Goal: Task Accomplishment & Management: Manage account settings

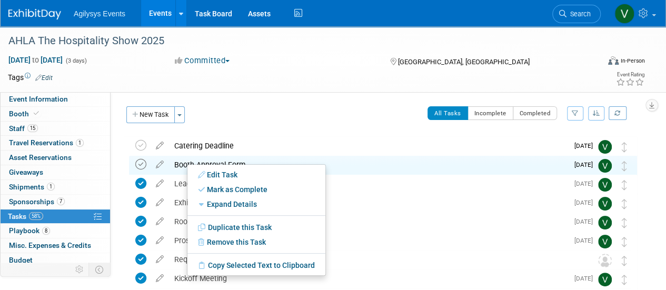
click at [140, 162] on icon at bounding box center [140, 164] width 11 height 11
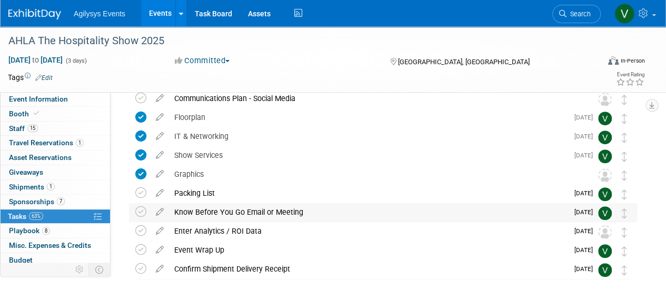
scroll to position [270, 0]
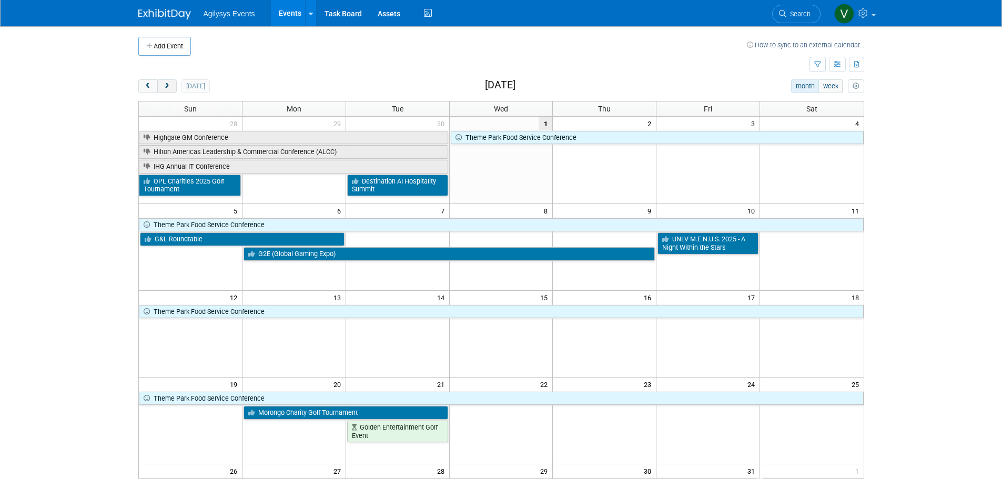
click at [167, 88] on span "next" at bounding box center [167, 86] width 8 height 7
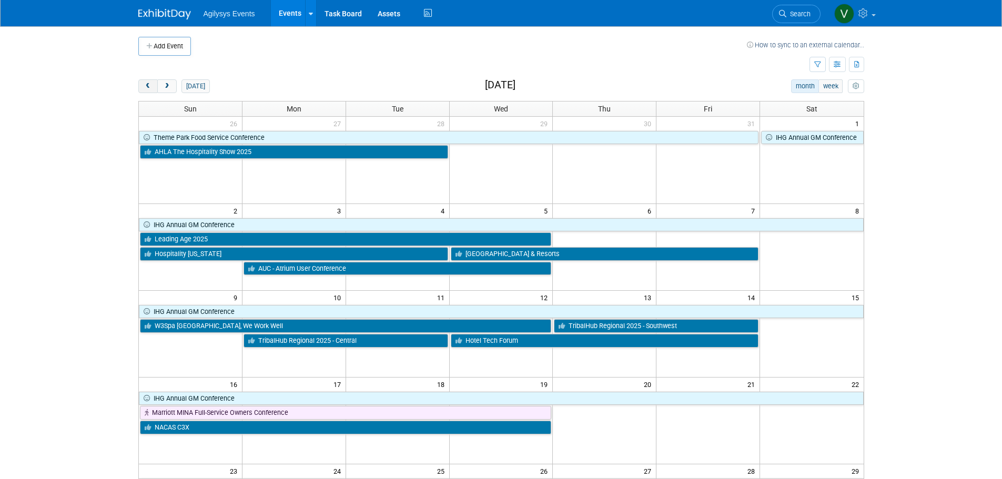
click at [149, 86] on span "prev" at bounding box center [148, 86] width 8 height 7
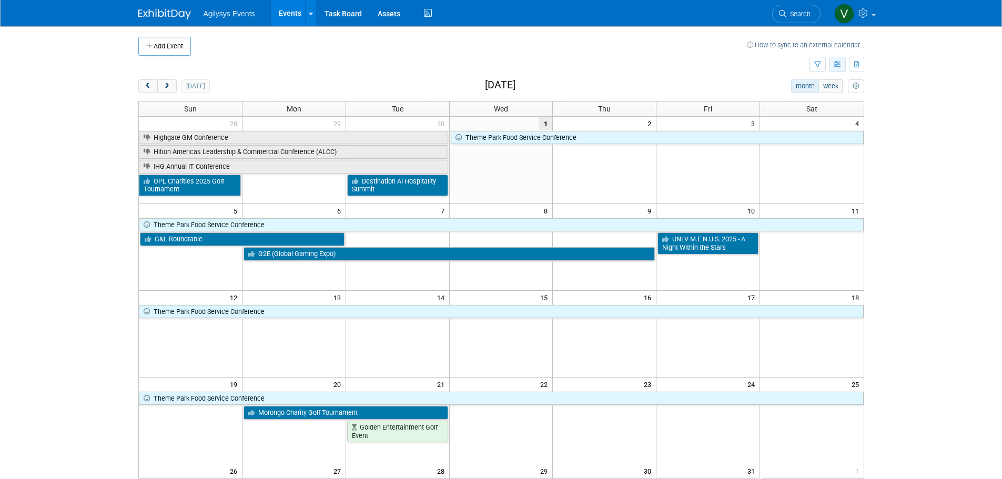
click at [839, 66] on icon "button" at bounding box center [838, 65] width 8 height 7
click at [796, 154] on link "Expert Grid" at bounding box center [793, 150] width 88 height 15
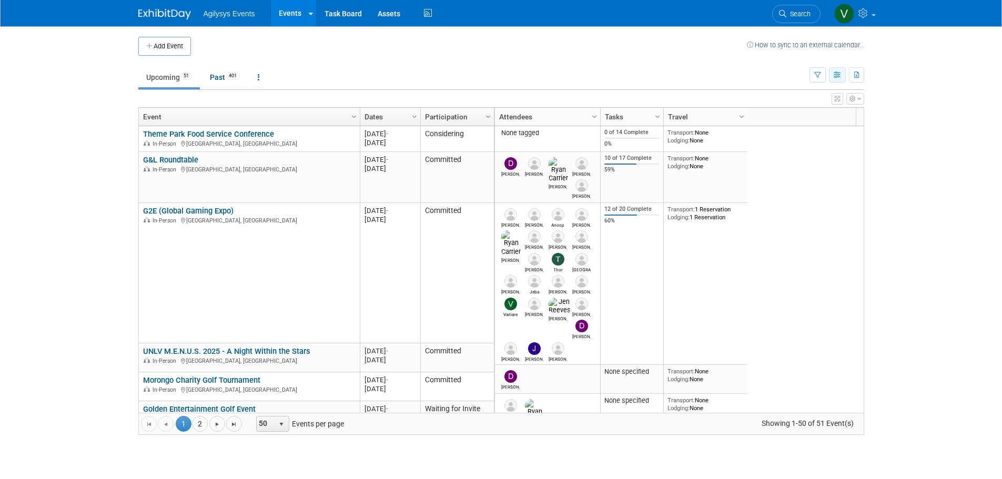
click at [834, 78] on icon "button" at bounding box center [838, 75] width 8 height 7
click at [801, 130] on link "Detail View" at bounding box center [793, 127] width 88 height 15
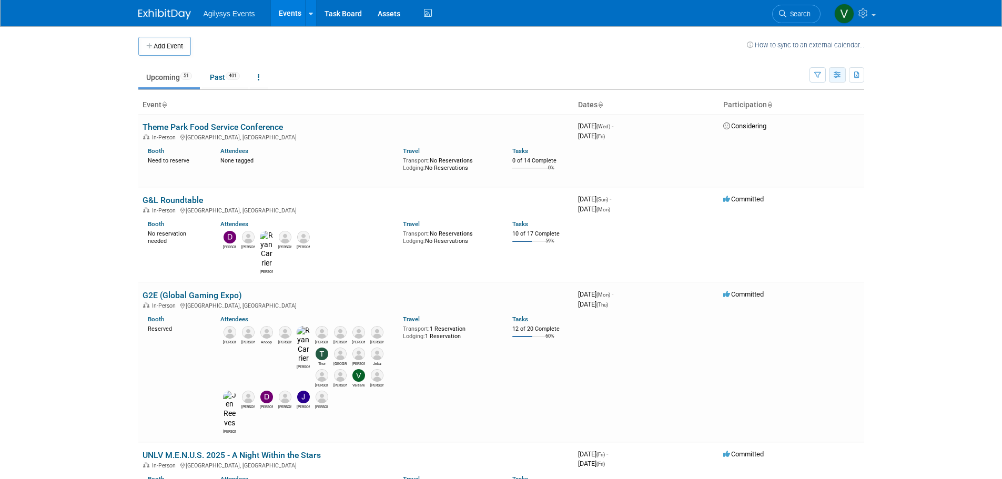
click at [844, 76] on button "button" at bounding box center [837, 74] width 17 height 15
click at [807, 160] on link "Expert Grid" at bounding box center [793, 160] width 88 height 15
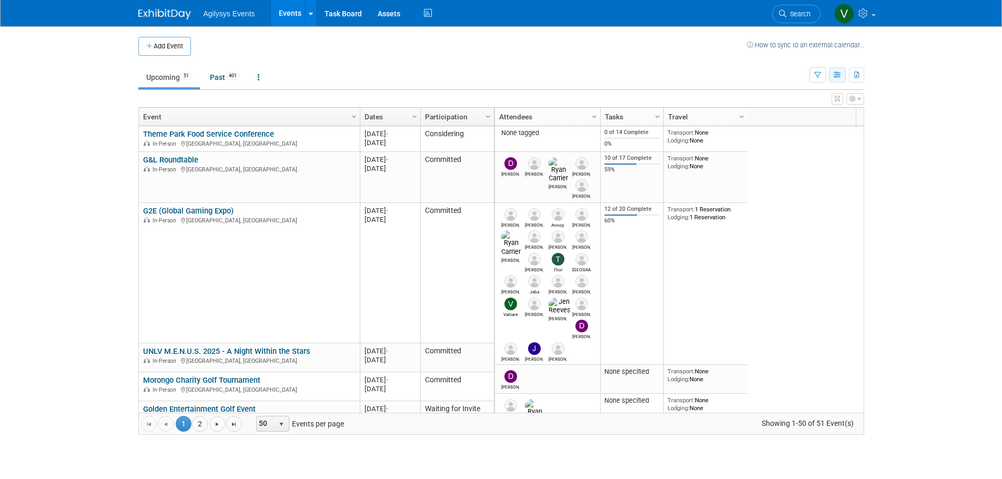
click at [836, 75] on icon "button" at bounding box center [838, 75] width 8 height 7
click at [857, 74] on icon "button" at bounding box center [857, 75] width 6 height 7
click at [795, 113] on link "Export Current View (51 Events)" at bounding box center [799, 108] width 114 height 15
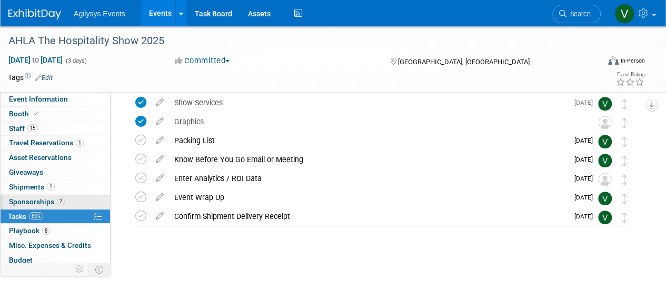
click at [42, 201] on span "Sponsorships 7" at bounding box center [37, 201] width 56 height 8
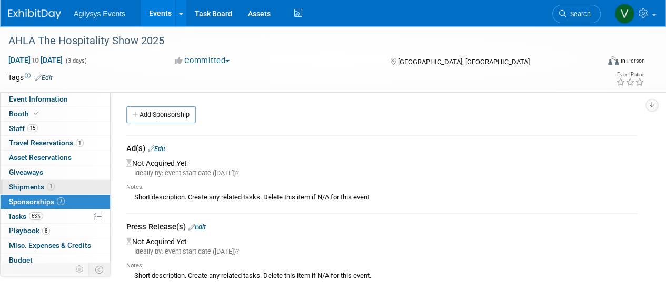
click at [38, 183] on span "Shipments 1" at bounding box center [32, 187] width 46 height 8
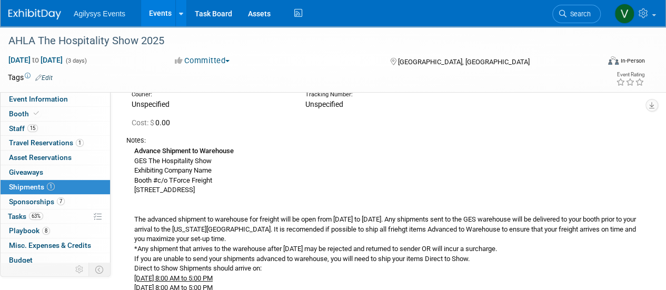
scroll to position [105, 0]
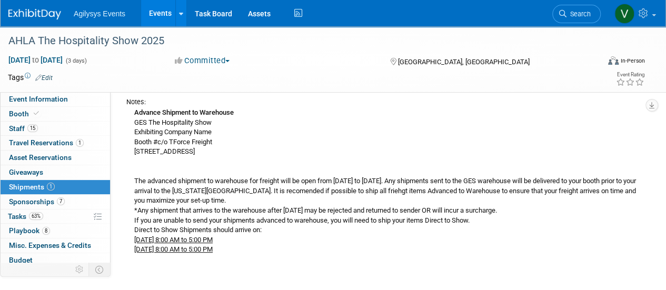
drag, startPoint x: 138, startPoint y: 112, endPoint x: 376, endPoint y: 152, distance: 241.2
click at [376, 152] on div "Advance Shipment to Warehouse GES The Hospitality Show Exhibiting Company Name …" at bounding box center [381, 181] width 510 height 148
click at [157, 124] on div "Advance Shipment to Warehouse GES The Hospitality Show Exhibiting Company Name …" at bounding box center [381, 181] width 510 height 148
click at [134, 113] on b "Advance Shipment to Warehouse" at bounding box center [183, 112] width 99 height 8
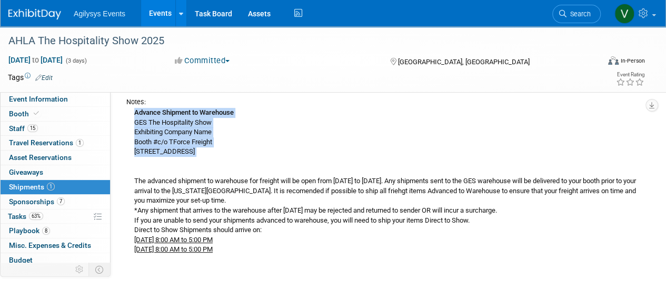
drag, startPoint x: 134, startPoint y: 113, endPoint x: 362, endPoint y: 159, distance: 232.5
click at [365, 159] on div "Advance Shipment to Warehouse GES The Hospitality Show Exhibiting Company Name …" at bounding box center [381, 181] width 510 height 148
copy div "Advance Shipment to Warehouse GES The Hospitality Show Exhibiting Company Name …"
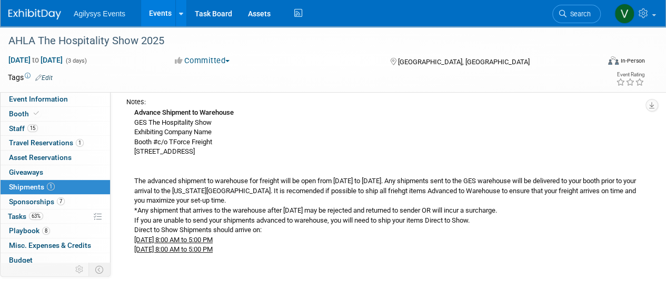
drag, startPoint x: 400, startPoint y: 185, endPoint x: 398, endPoint y: 190, distance: 5.5
click at [400, 185] on div "Advance Shipment to Warehouse GES The Hospitality Show Exhibiting Company Name …" at bounding box center [381, 181] width 510 height 148
drag, startPoint x: 322, startPoint y: 180, endPoint x: 497, endPoint y: 176, distance: 174.7
click at [497, 176] on div "Advance Shipment to Warehouse GES The Hospitality Show Exhibiting Company Name …" at bounding box center [381, 181] width 510 height 148
copy div "from Monday, September 22nd to Tuesday, October 21st."
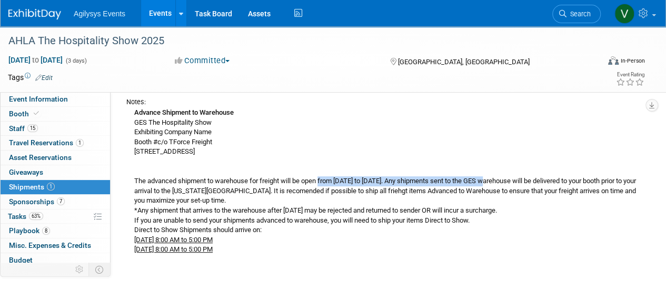
click at [39, 9] on img at bounding box center [34, 14] width 53 height 11
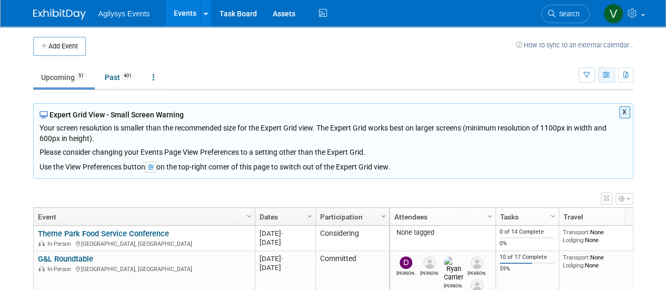
click at [609, 77] on icon "button" at bounding box center [606, 75] width 8 height 7
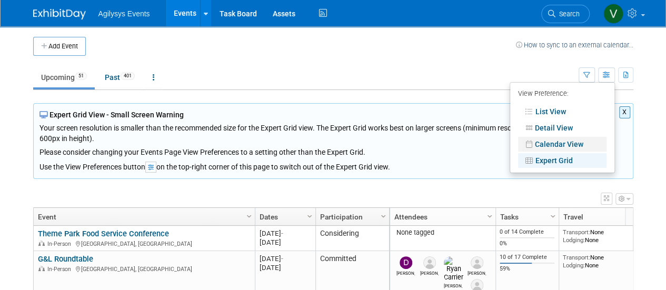
click at [559, 146] on link "Calendar View" at bounding box center [562, 144] width 88 height 15
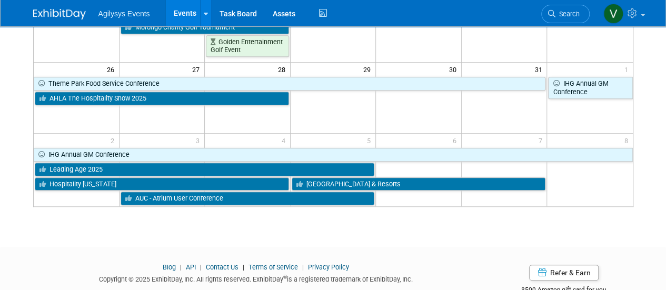
scroll to position [376, 0]
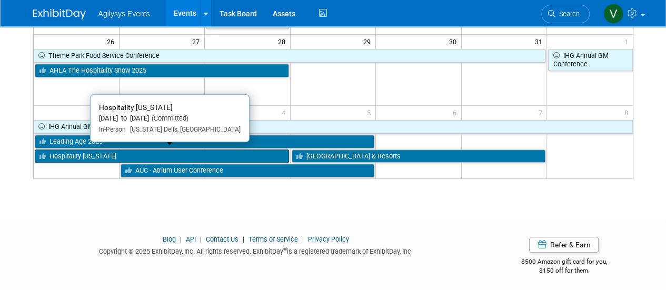
click at [133, 155] on link "Hospitality [US_STATE]" at bounding box center [162, 156] width 254 height 14
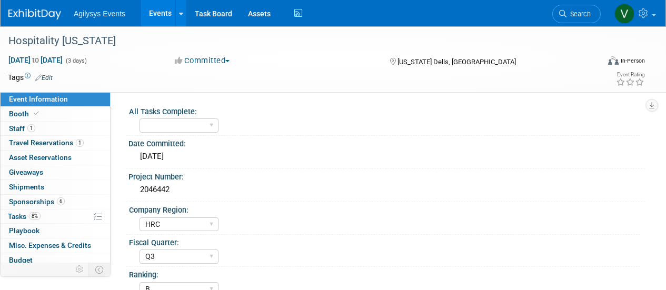
select select "HRC"
select select "Q3"
select select "B"
select select "Yes"
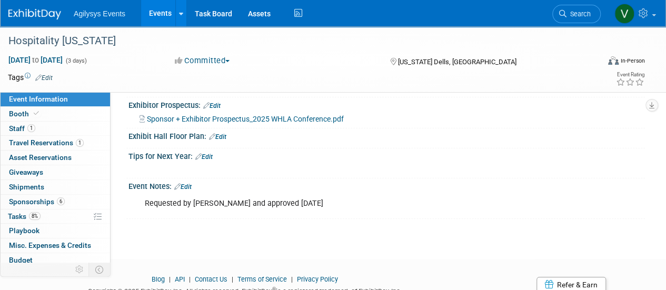
scroll to position [421, 0]
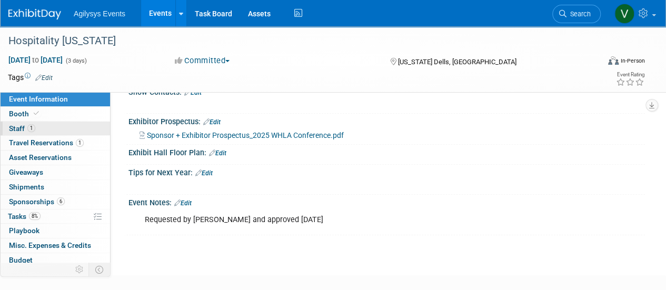
click at [32, 130] on span "1" at bounding box center [31, 128] width 8 height 8
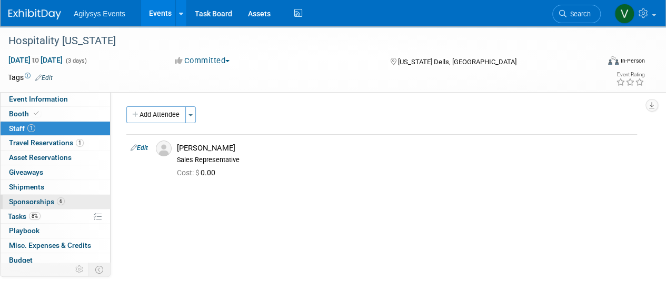
click at [43, 201] on span "Sponsorships 6" at bounding box center [37, 201] width 56 height 8
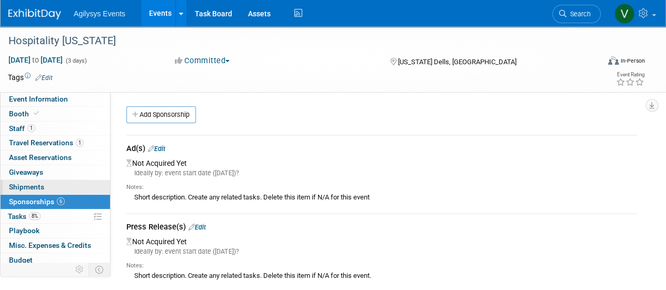
click at [39, 188] on span "Shipments 0" at bounding box center [26, 187] width 35 height 8
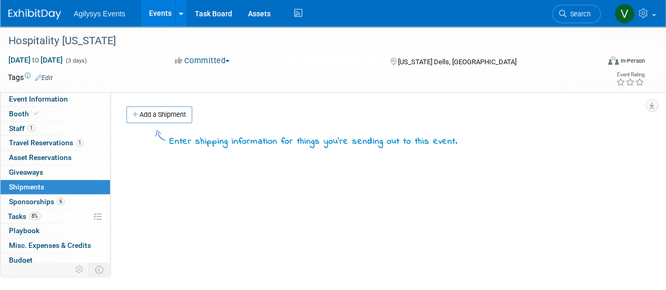
click at [42, 5] on link at bounding box center [40, 9] width 65 height 8
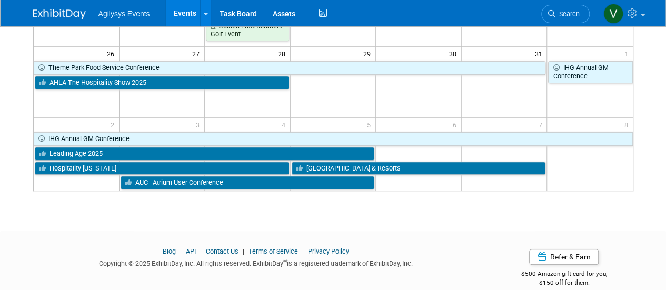
scroll to position [368, 0]
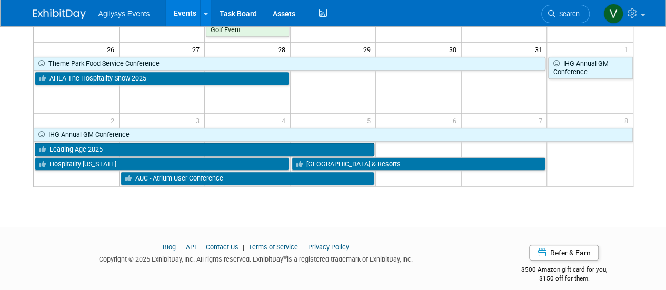
click at [142, 148] on link "Leading Age 2025" at bounding box center [205, 150] width 340 height 14
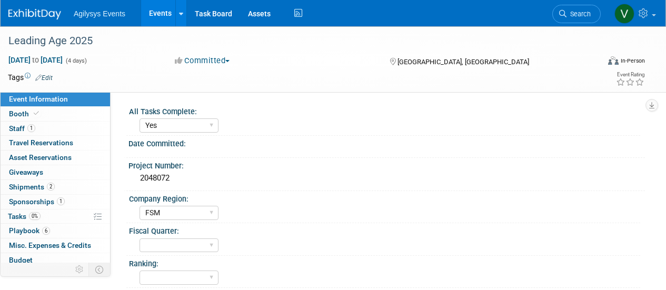
select select "Yes"
select select "FSM"
select select "Yes"
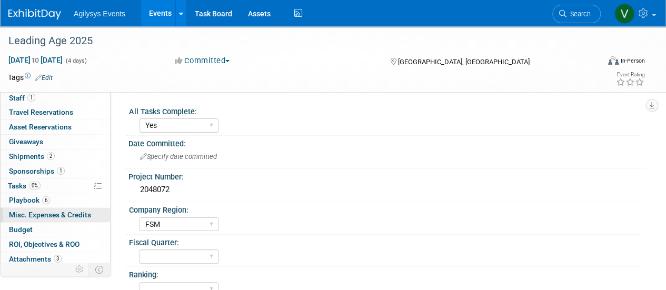
scroll to position [46, 0]
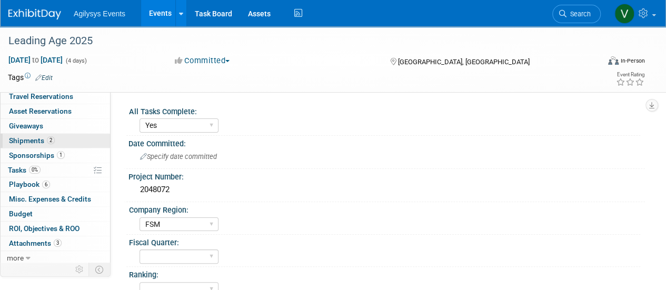
click at [45, 143] on span "Shipments 2" at bounding box center [32, 140] width 46 height 8
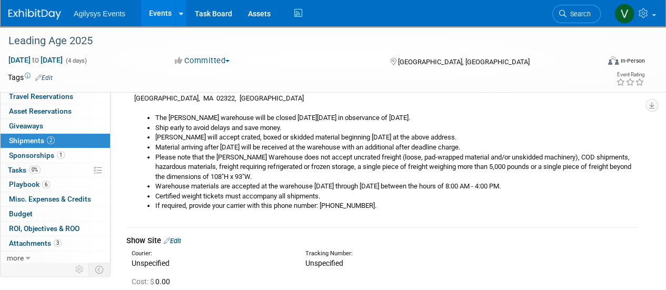
scroll to position [105, 0]
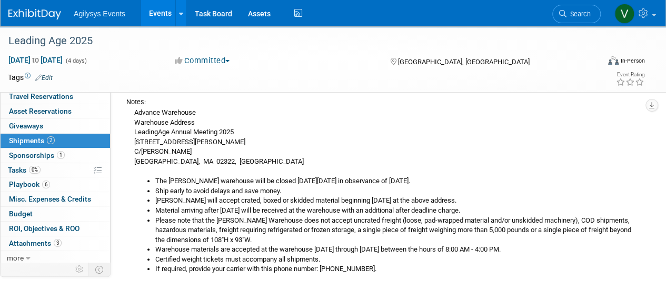
drag, startPoint x: 132, startPoint y: 110, endPoint x: 217, endPoint y: 167, distance: 102.0
click at [217, 167] on div "Advance Warehouse Warehouse Address LeadingAge Annual Meeting 2025 25 Doherty A…" at bounding box center [381, 190] width 510 height 167
copy div "Advance Warehouse Warehouse Address LeadingAge Annual Meeting 2025 25 Doherty A…"
click at [202, 180] on li "The Freeman warehouse will be closed on Monday, October 13, 2025 in observance …" at bounding box center [395, 181] width 481 height 10
click at [158, 179] on li "The Freeman warehouse will be closed on Monday, October 13, 2025 in observance …" at bounding box center [395, 181] width 481 height 10
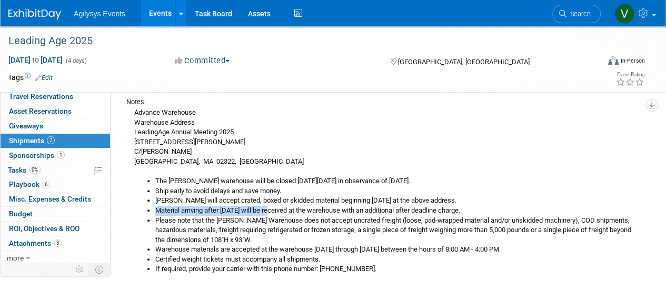
drag, startPoint x: 155, startPoint y: 211, endPoint x: 275, endPoint y: 211, distance: 119.9
click at [275, 211] on li "Material arriving after October 24, 2025 will be received at the warehouse with…" at bounding box center [395, 211] width 481 height 10
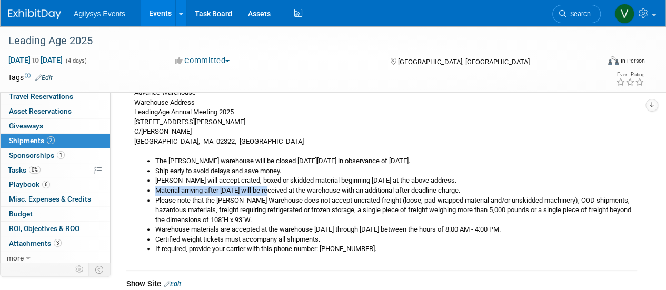
scroll to position [147, 0]
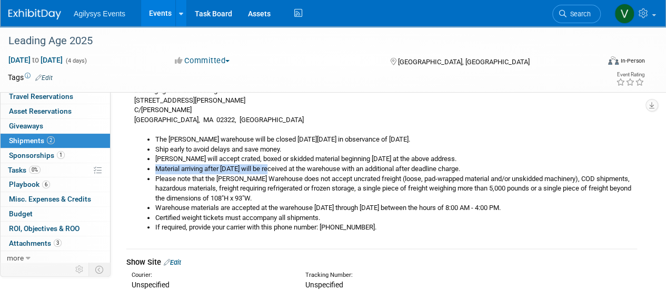
click at [223, 171] on li "Material arriving after October 24, 2025 will be received at the warehouse with…" at bounding box center [395, 169] width 481 height 10
drag, startPoint x: 320, startPoint y: 158, endPoint x: 277, endPoint y: 168, distance: 44.7
click at [277, 168] on ul "The Freeman warehouse will be closed on Monday, October 13, 2025 in observance …" at bounding box center [385, 184] width 502 height 98
copy ul "beginning October 01, 2025 at the above address. Material arriving after Octobe…"
click at [47, 16] on img at bounding box center [34, 14] width 53 height 11
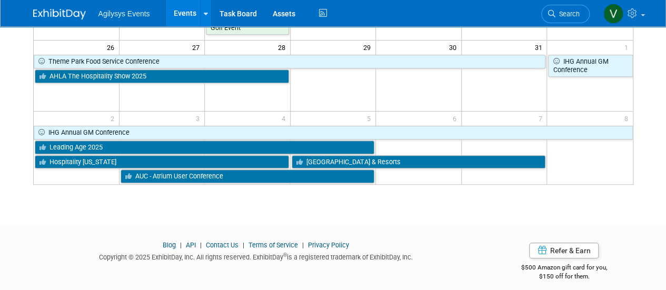
scroll to position [376, 0]
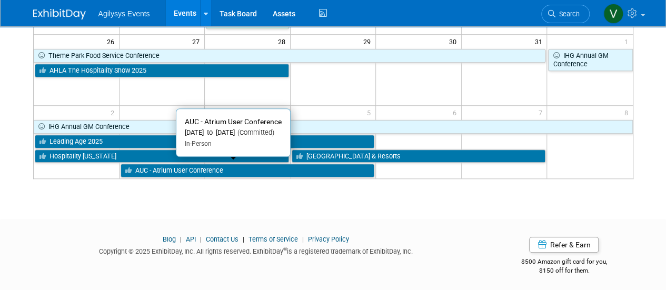
click at [195, 166] on link "AUC - Atrium User Conference" at bounding box center [247, 171] width 254 height 14
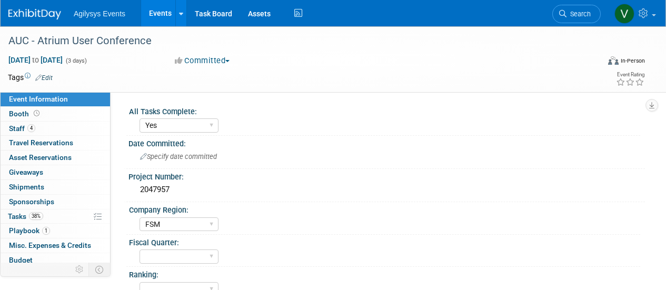
select select "Yes"
select select "FSM"
select select "Yes"
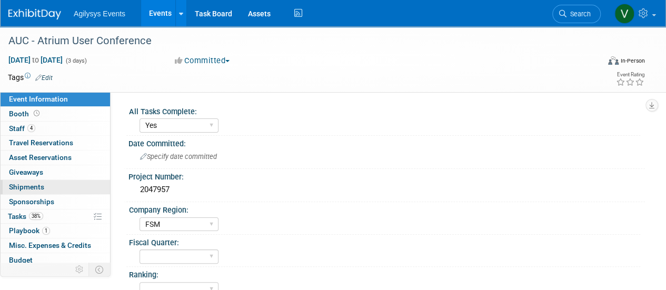
scroll to position [46, 0]
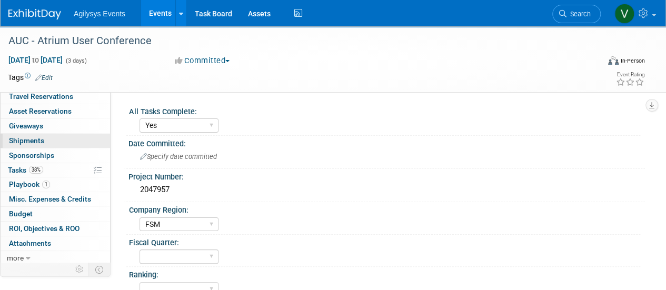
click at [45, 138] on link "0 Shipments 0" at bounding box center [55, 141] width 109 height 14
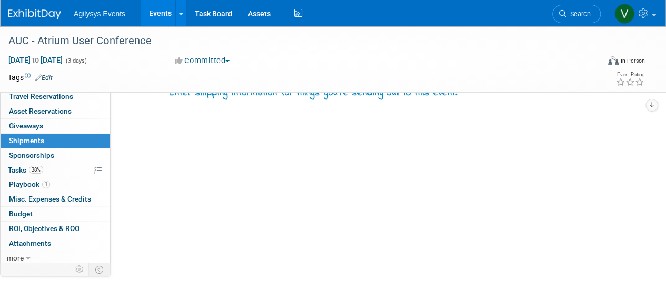
scroll to position [0, 0]
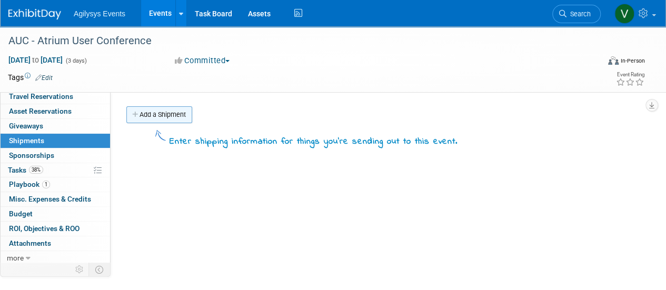
click at [144, 115] on link "Add a Shipment" at bounding box center [159, 114] width 66 height 17
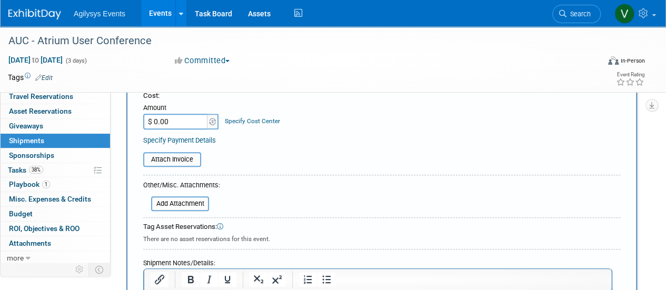
scroll to position [316, 0]
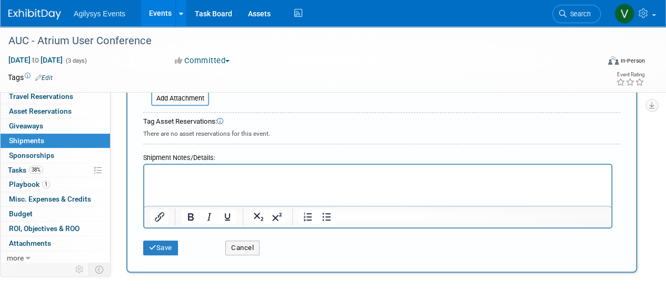
click at [183, 179] on html at bounding box center [377, 172] width 467 height 15
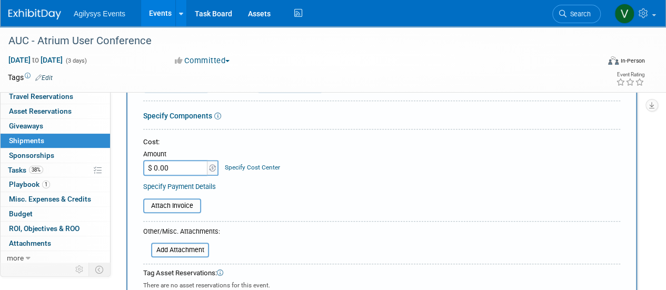
scroll to position [0, 0]
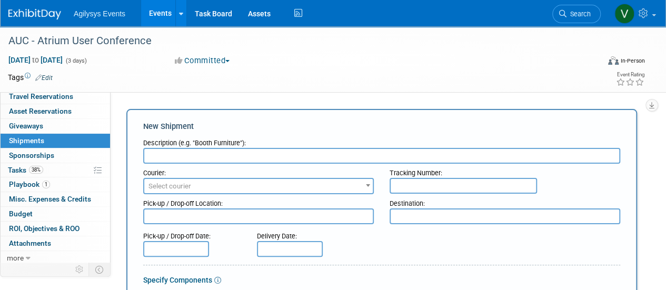
click at [205, 155] on input "text" at bounding box center [381, 156] width 477 height 16
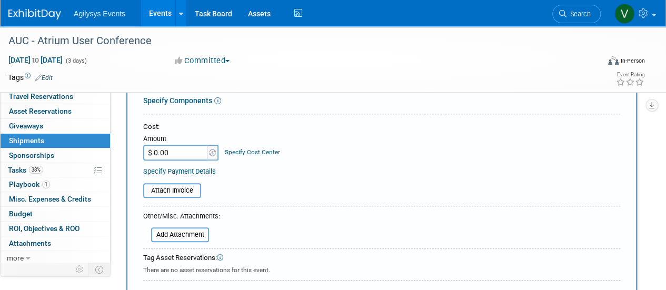
scroll to position [368, 0]
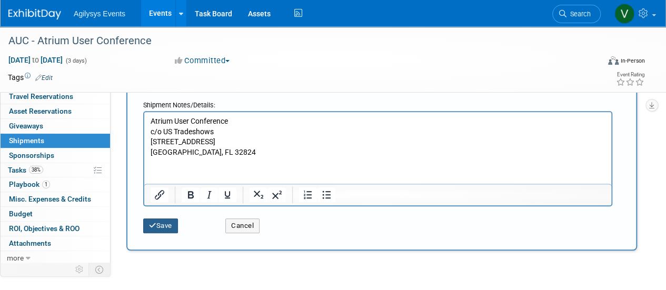
type input "Advance Freight Receiving Dates: Monday, September 29, 2025 - Monday, October 2…"
click at [178, 224] on button "Save" at bounding box center [160, 225] width 35 height 15
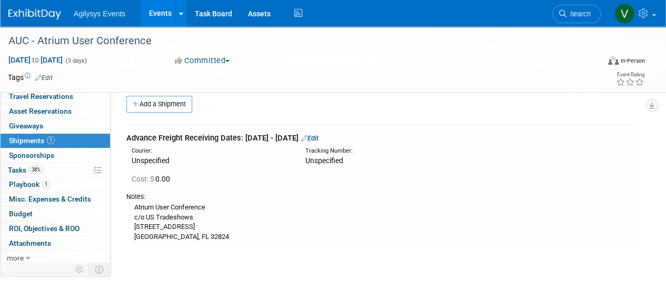
scroll to position [0, 0]
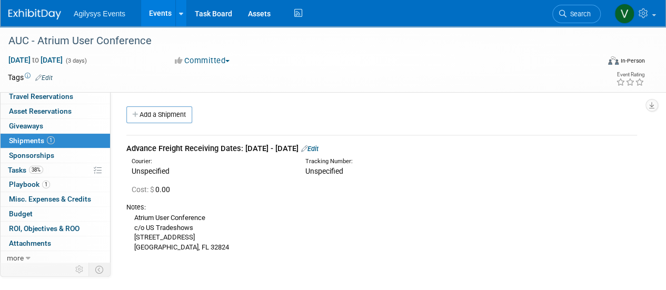
click at [28, 17] on img at bounding box center [34, 14] width 53 height 11
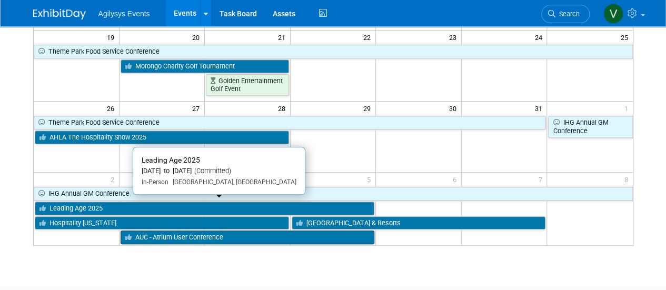
scroll to position [368, 0]
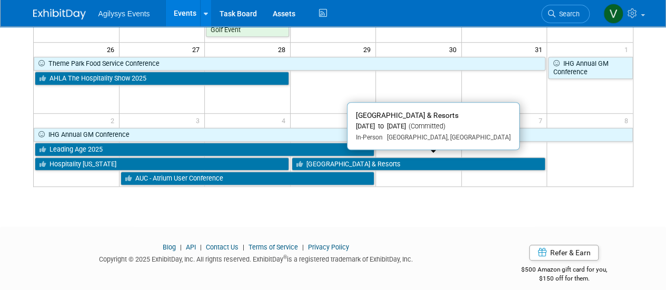
drag, startPoint x: 371, startPoint y: 162, endPoint x: 368, endPoint y: 166, distance: 5.7
click at [371, 162] on link "[GEOGRAPHIC_DATA] & Resorts" at bounding box center [418, 164] width 254 height 14
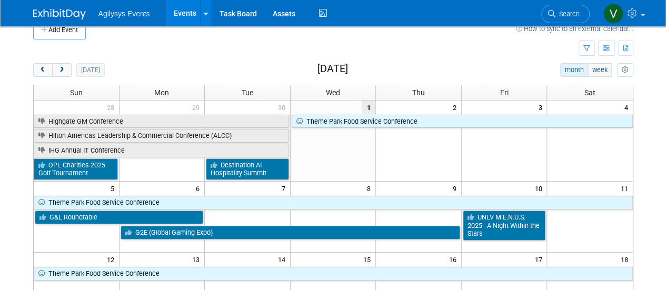
scroll to position [0, 0]
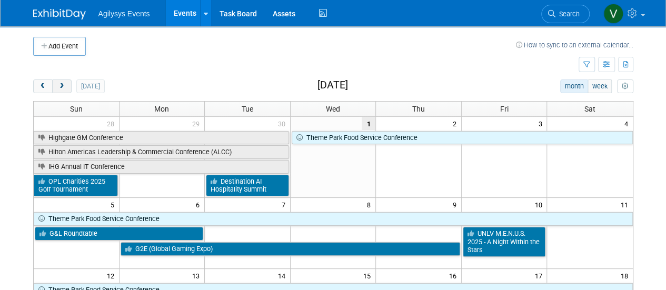
drag, startPoint x: 68, startPoint y: 94, endPoint x: 63, endPoint y: 90, distance: 6.4
click at [60, 84] on span "next" at bounding box center [62, 86] width 8 height 7
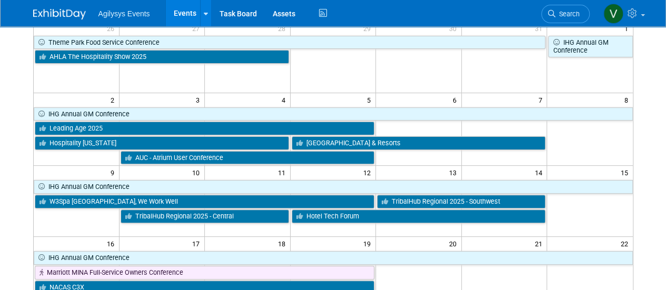
scroll to position [158, 0]
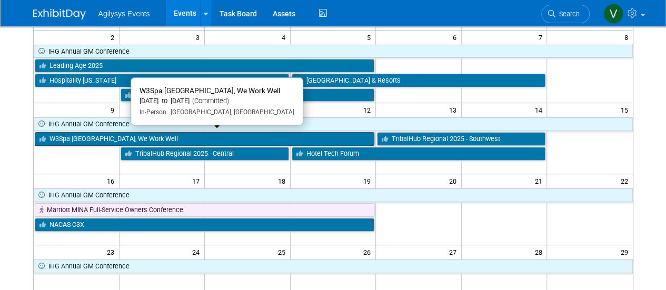
click at [79, 137] on link "W3Spa [GEOGRAPHIC_DATA], We Work Well" at bounding box center [205, 139] width 340 height 14
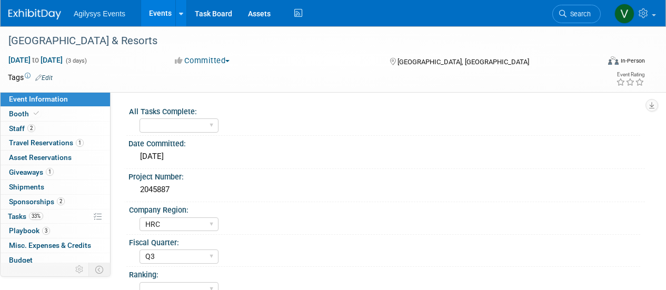
select select "HRC"
select select "Q3"
select select "Yes"
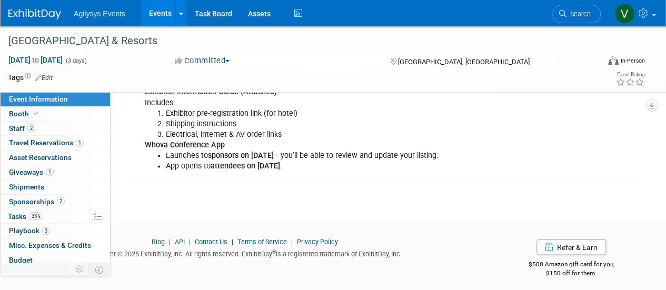
scroll to position [877, 0]
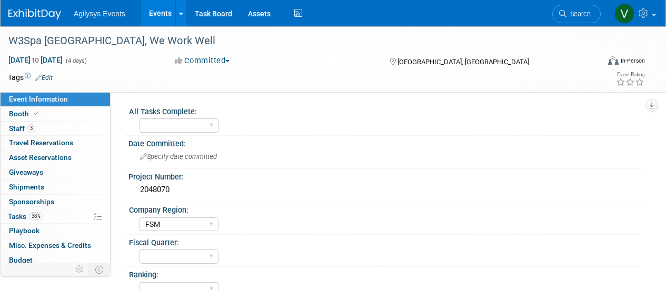
select select "FSM"
select select "Yes"
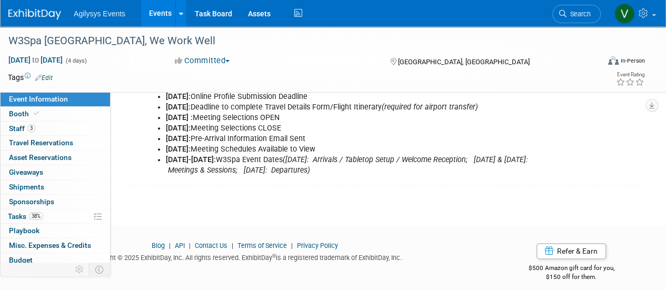
scroll to position [549, 0]
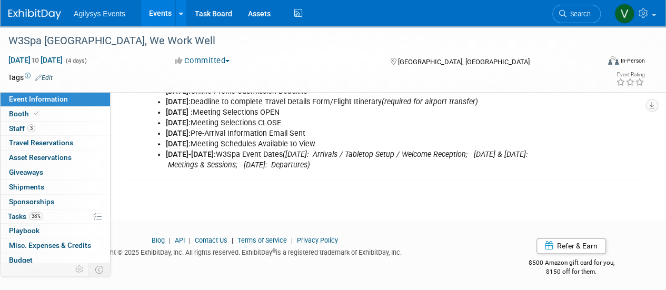
click at [61, 186] on link "0 Shipments 0" at bounding box center [55, 187] width 109 height 14
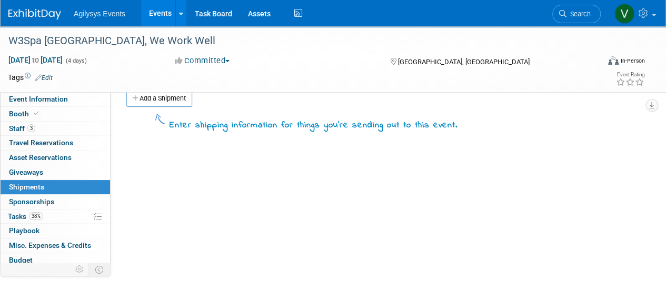
scroll to position [0, 0]
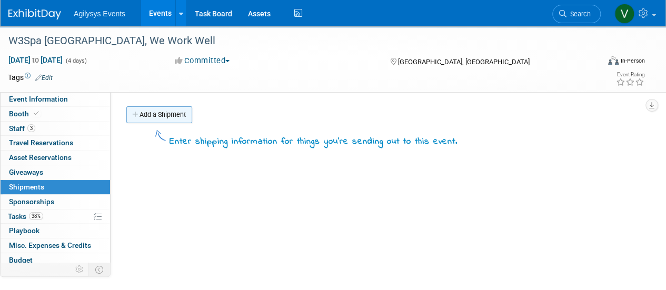
click at [166, 113] on link "Add a Shipment" at bounding box center [159, 114] width 66 height 17
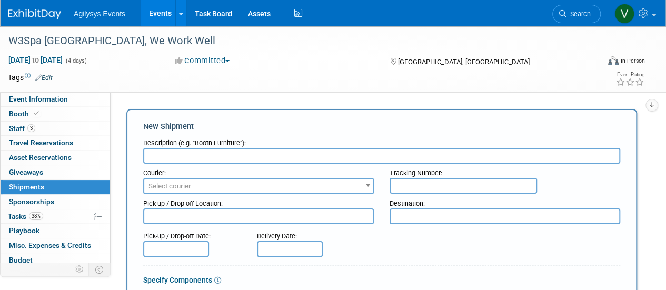
click at [422, 217] on textarea at bounding box center [504, 216] width 230 height 16
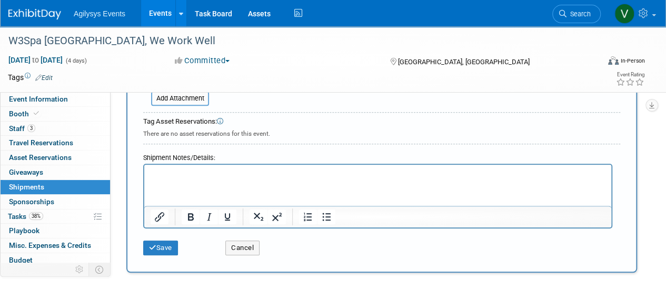
click at [220, 177] on p "Rich Text Area. Press ALT-0 for help." at bounding box center [377, 174] width 455 height 11
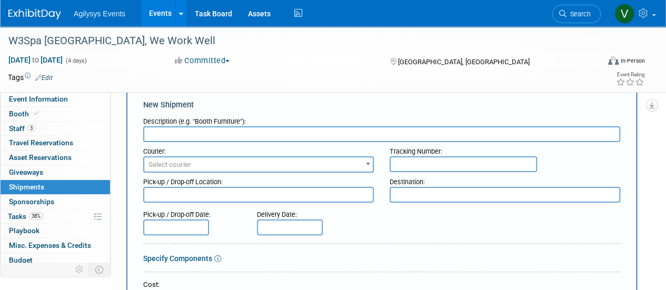
scroll to position [0, 0]
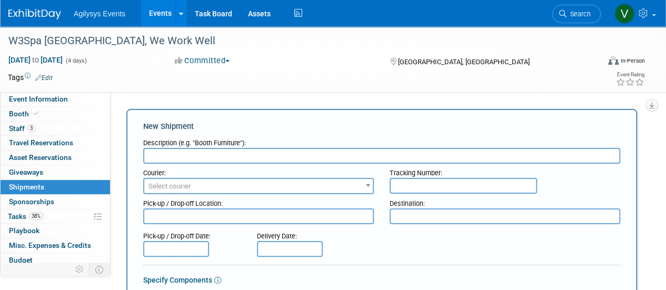
click at [172, 157] on input "text" at bounding box center [381, 156] width 477 height 16
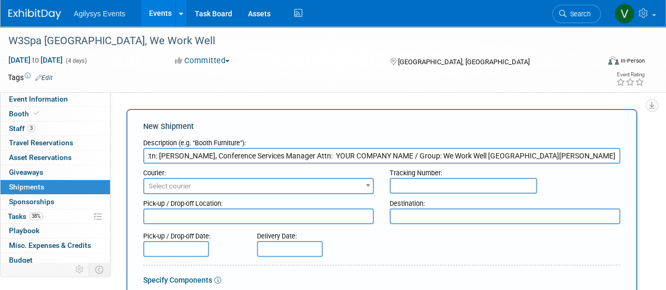
scroll to position [0, 126]
drag, startPoint x: 148, startPoint y: 155, endPoint x: 712, endPoint y: 148, distance: 564.0
click at [665, 148] on html "Agilysys Events Events Add Event Bulk Upload Events Shareable Event Boards Rece…" at bounding box center [333, 145] width 666 height 290
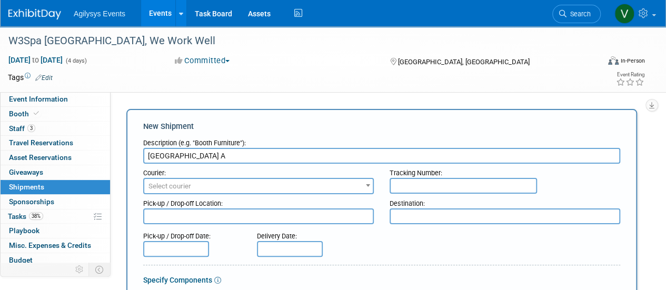
scroll to position [0, 0]
type input "Four Seasons Hotel Westlake Village"
drag, startPoint x: 277, startPoint y: 159, endPoint x: 109, endPoint y: 155, distance: 167.9
click at [215, 160] on input "text" at bounding box center [381, 156] width 477 height 16
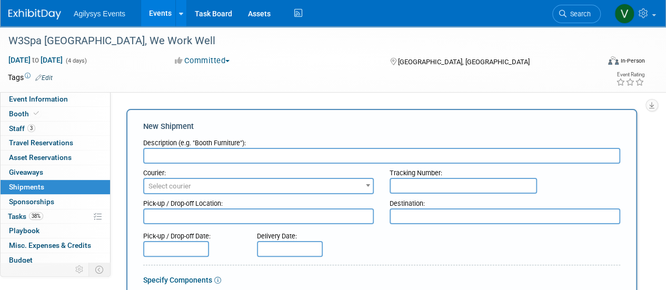
paste input "Wednesday November 5-Saturday, November 8."
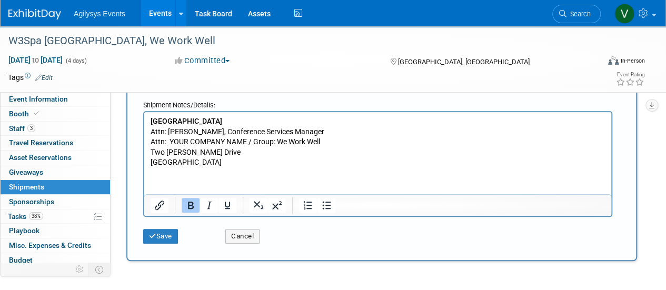
scroll to position [421, 0]
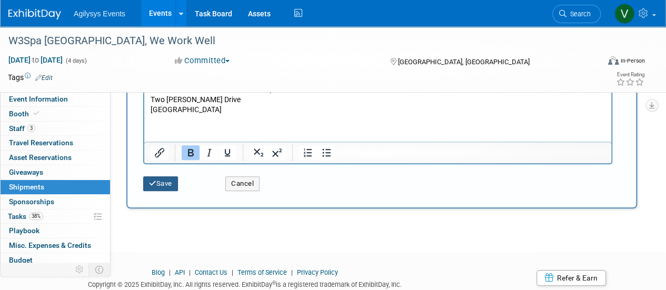
type input "Wednesday November 5-Saturday, November 8."
click at [168, 186] on button "Save" at bounding box center [160, 183] width 35 height 15
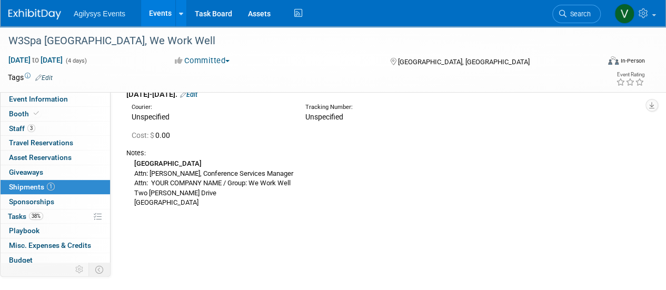
scroll to position [0, 0]
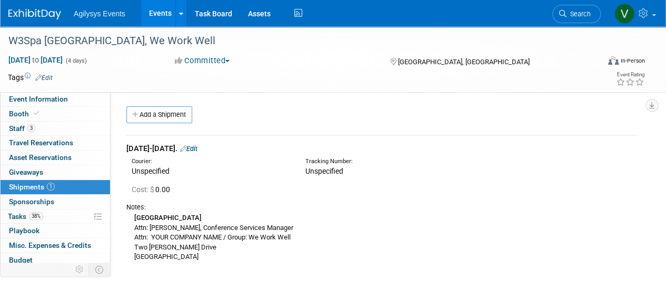
click at [42, 184] on span "Shipments 1" at bounding box center [32, 187] width 46 height 8
click at [39, 104] on link "Event Information" at bounding box center [55, 99] width 109 height 14
select select "FSM"
select select "Yes"
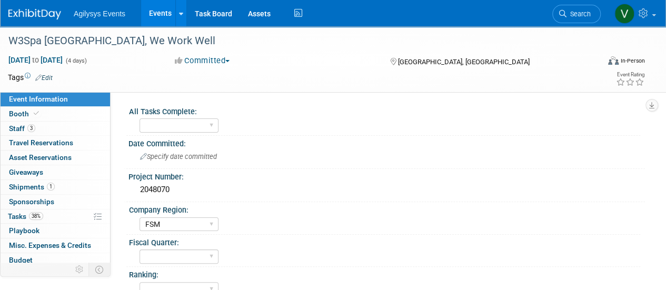
click at [48, 13] on img at bounding box center [34, 14] width 53 height 11
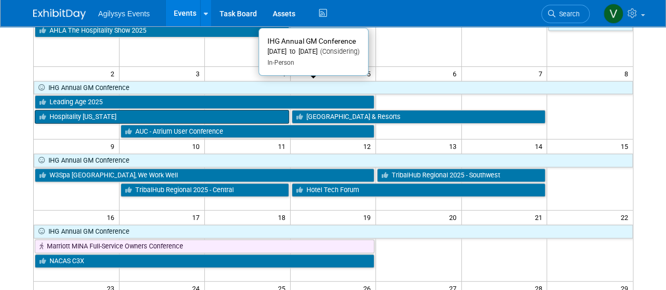
scroll to position [105, 0]
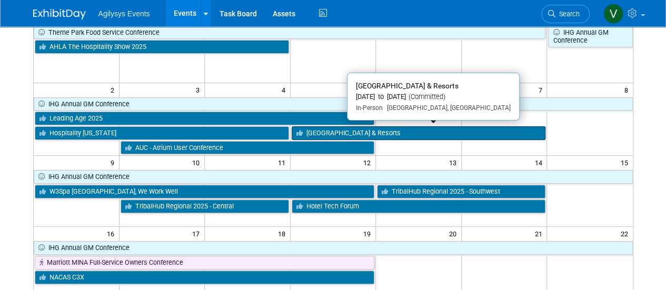
click at [326, 128] on link "[GEOGRAPHIC_DATA] & Resorts" at bounding box center [418, 133] width 254 height 14
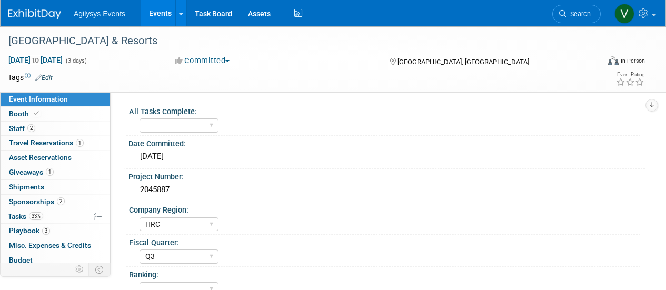
select select "HRC"
select select "Q3"
select select "Yes"
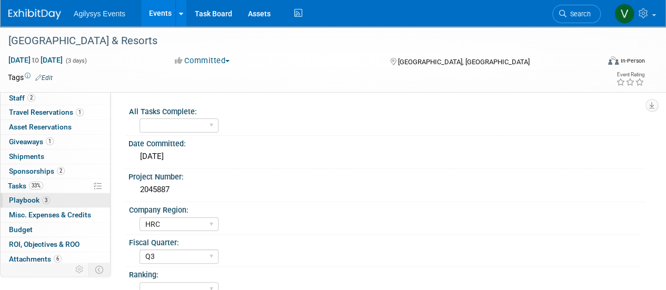
scroll to position [46, 0]
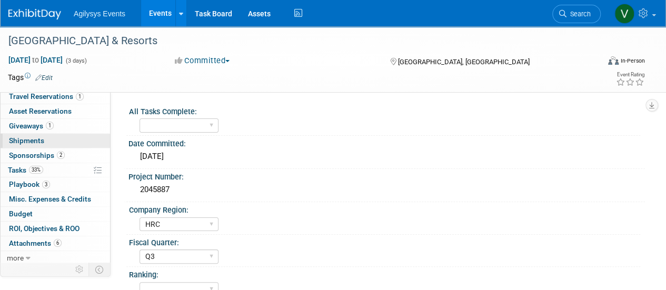
click at [34, 142] on span "Shipments 0" at bounding box center [26, 140] width 35 height 8
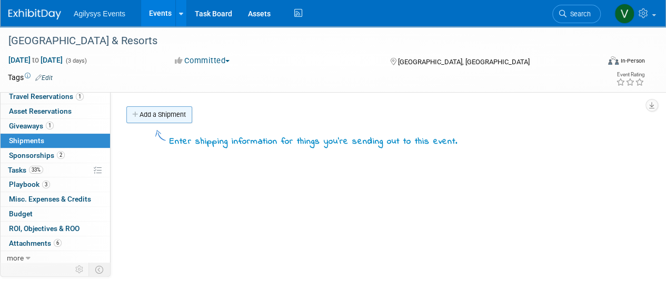
click at [171, 118] on link "Add a Shipment" at bounding box center [159, 114] width 66 height 17
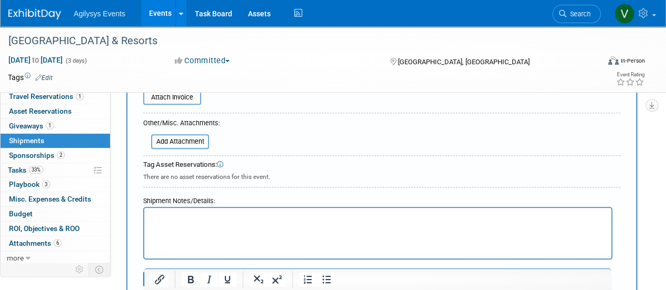
scroll to position [368, 0]
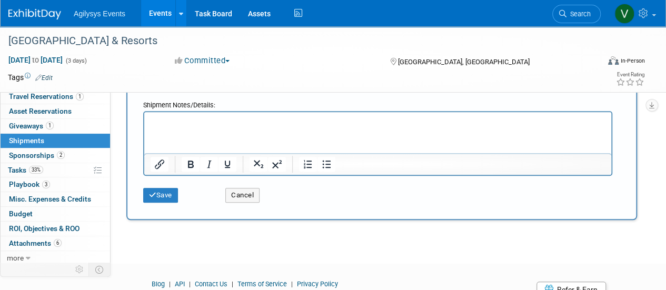
click at [177, 125] on p "Rich Text Area. Press ALT-0 for help." at bounding box center [377, 121] width 455 height 11
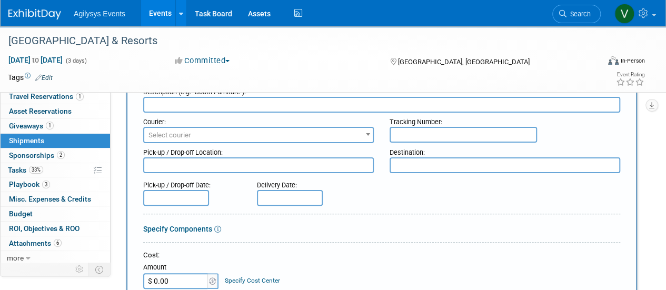
scroll to position [0, 0]
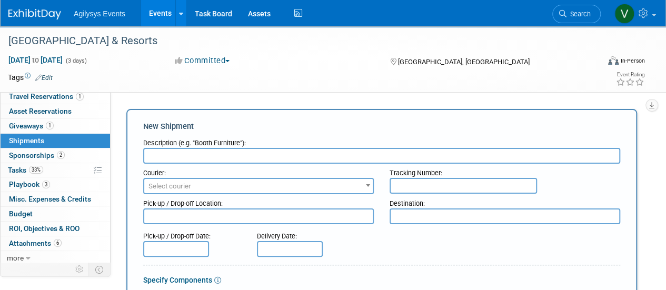
click at [184, 155] on input "text" at bounding box center [381, 156] width 477 height 16
type input "p"
drag, startPoint x: 368, startPoint y: 155, endPoint x: 130, endPoint y: 162, distance: 237.9
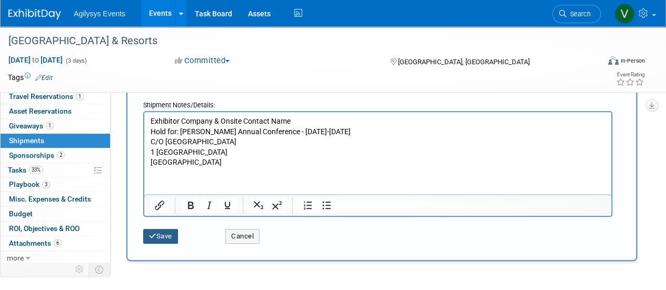
type input "Packages should be shipped to arrive on or after 10/31/2025"
click at [164, 234] on button "Save" at bounding box center [160, 236] width 35 height 15
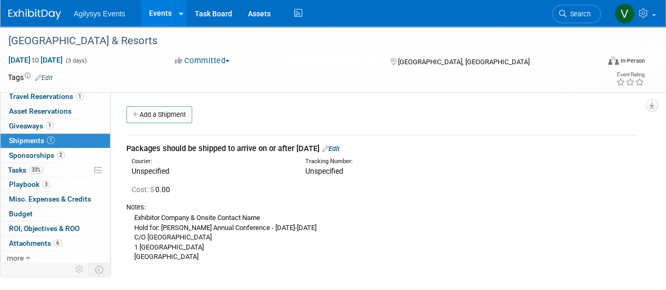
click at [42, 12] on img at bounding box center [34, 14] width 53 height 11
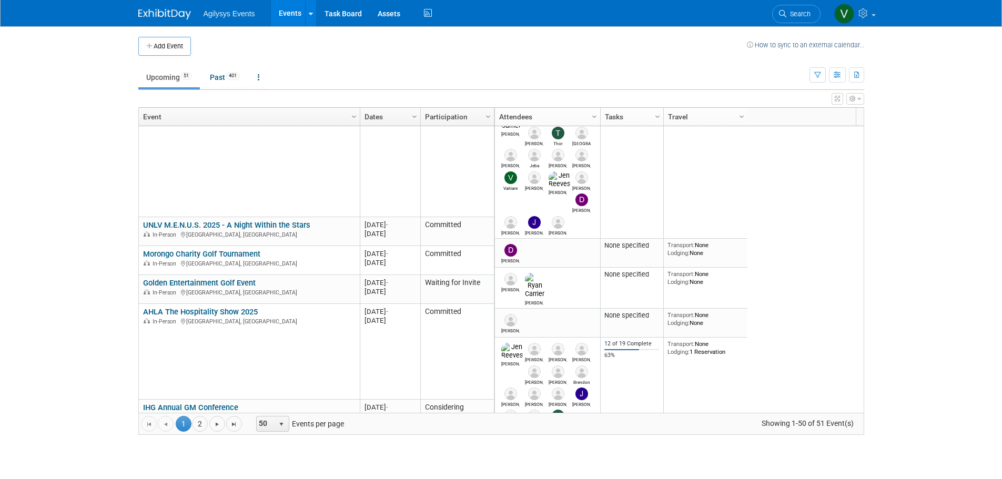
scroll to position [253, 0]
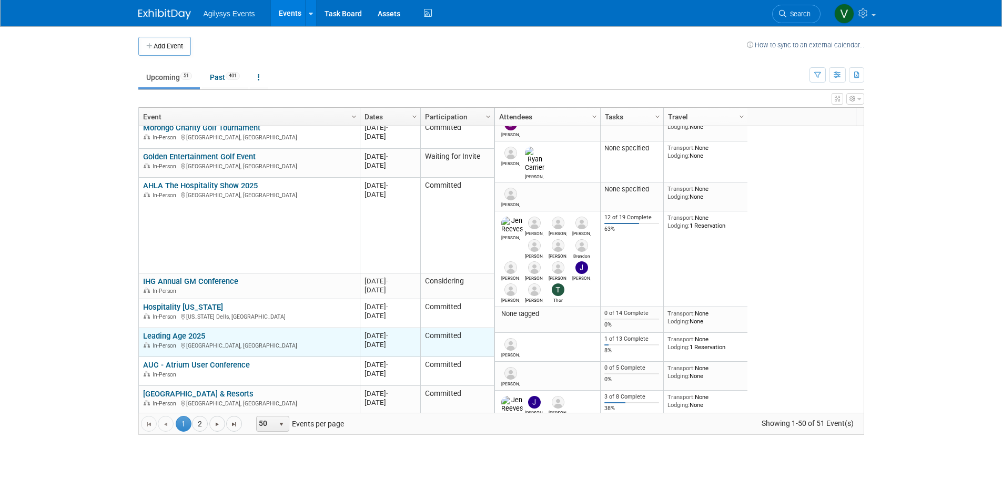
click at [198, 334] on link "Leading Age 2025" at bounding box center [174, 335] width 62 height 9
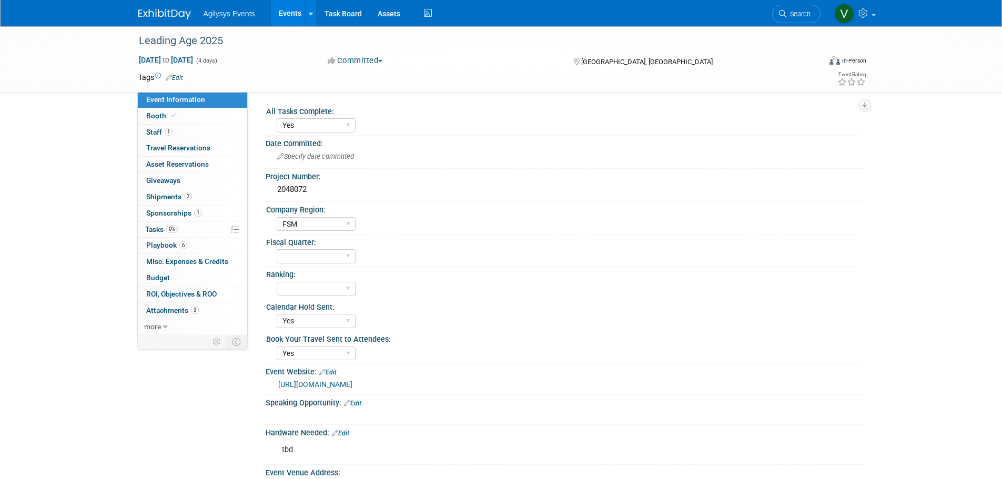
select select "Yes"
select select "FSM"
select select "Yes"
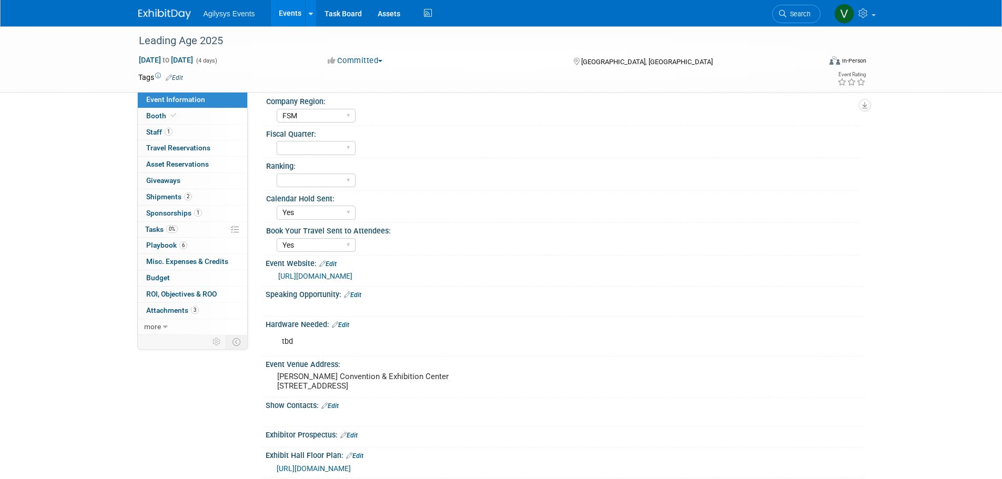
scroll to position [263, 0]
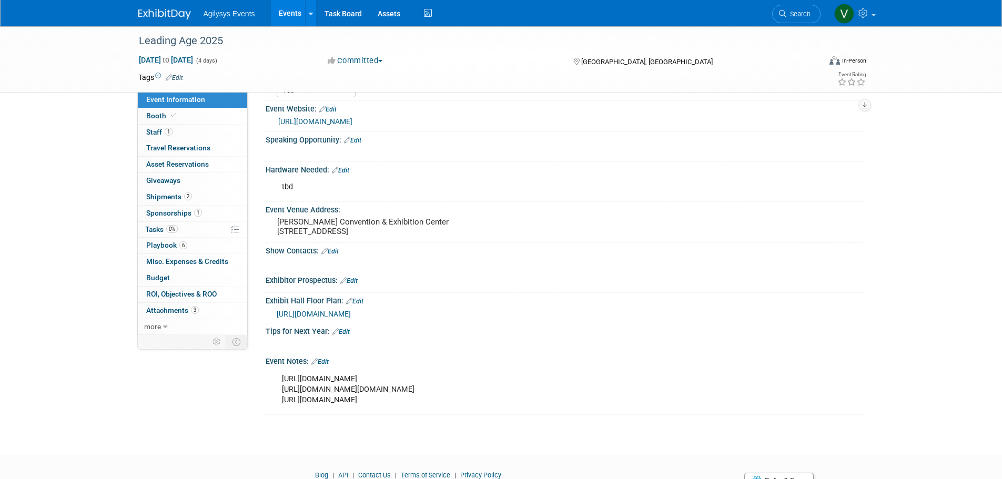
click at [328, 364] on link "Edit" at bounding box center [319, 361] width 17 height 7
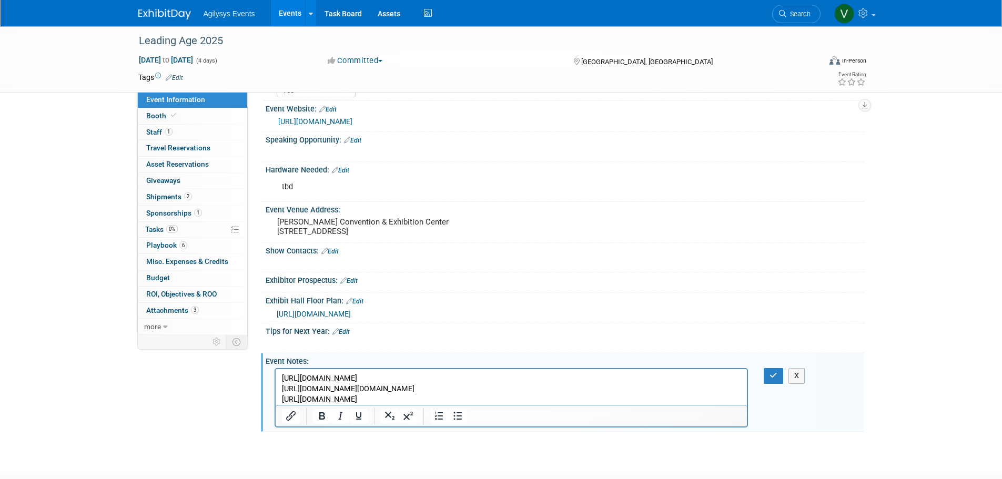
scroll to position [0, 0]
drag, startPoint x: 568, startPoint y: 388, endPoint x: 304, endPoint y: 389, distance: 264.1
click at [275, 391] on html "https://registration.experientevent.com/ShowLAE252/Flow/EXH#!/registrant//Perso…" at bounding box center [511, 387] width 472 height 36
copy p "https://laam25.exh.mapyourshow.com/7_0/resources:main.page?pageid=7&filter=0"
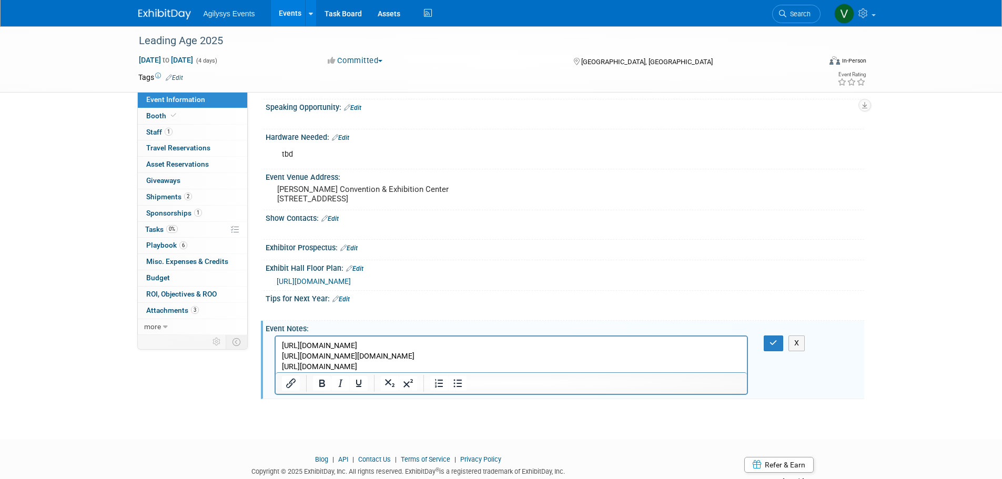
scroll to position [329, 0]
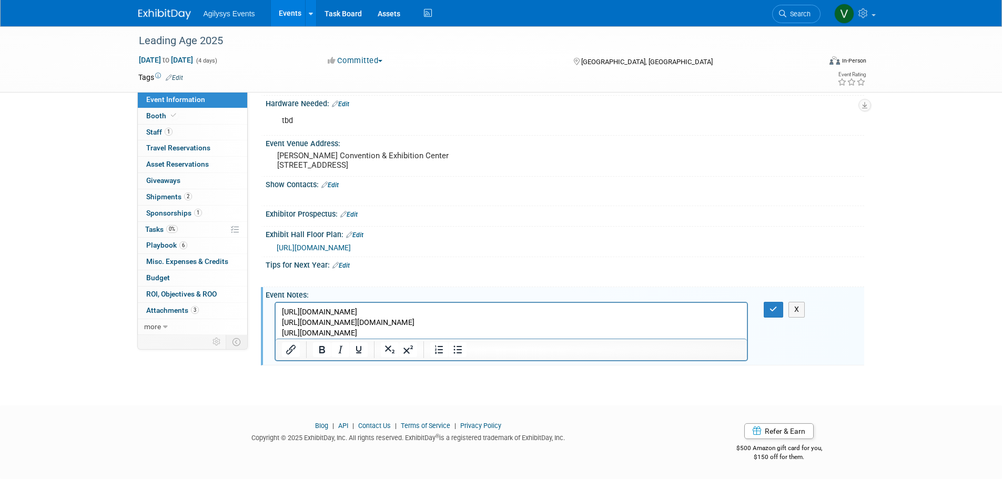
click at [22, 271] on div "Leading Age 2025 Nov 2, 2025 to Nov 5, 2025 (4 days) Nov 2, 2025 to Nov 5, 2025…" at bounding box center [501, 42] width 1002 height 690
click at [17, 430] on div "Blog | API | Contact Us | Terms of Service | Privacy Policy Copyright © 2025 Ex…" at bounding box center [501, 437] width 1002 height 58
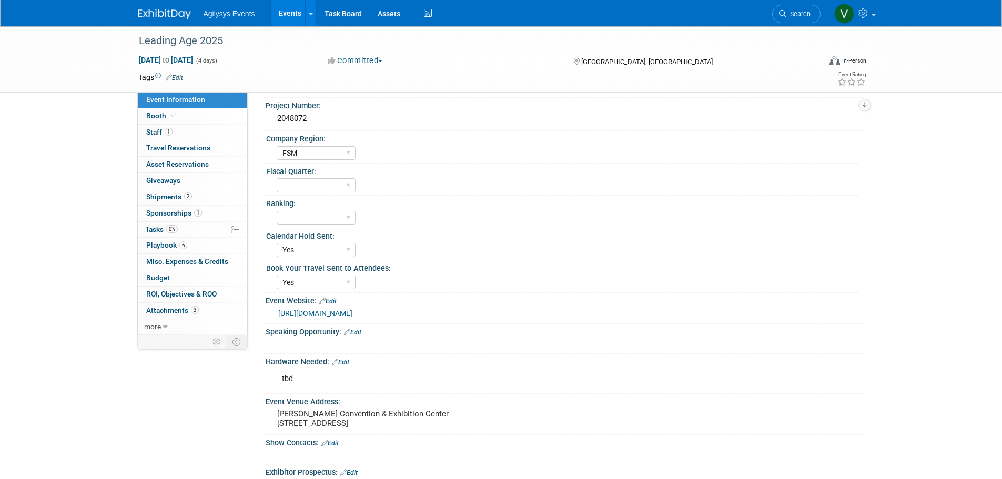
scroll to position [66, 0]
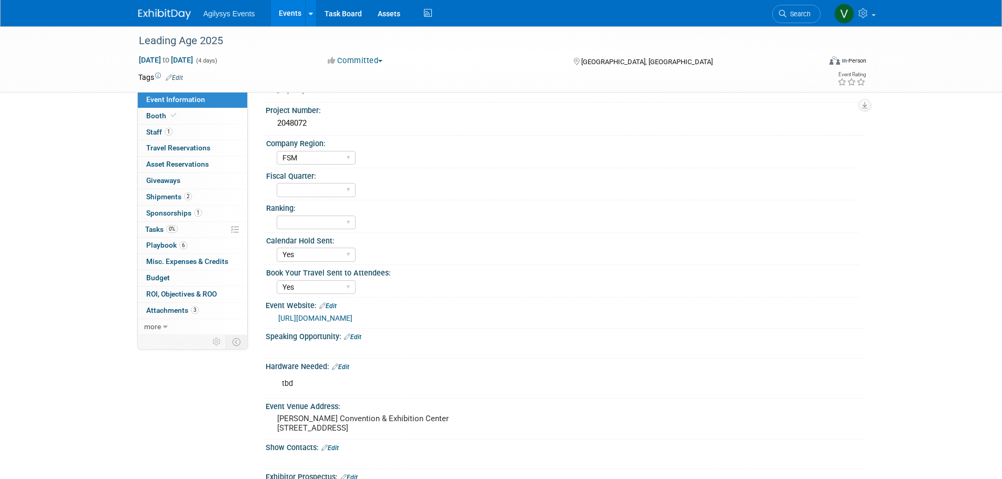
click at [177, 19] on div "Agilysys Events Events Add Event Bulk Upload Events Shareable Event Boards Rece…" at bounding box center [501, 13] width 742 height 26
click at [165, 9] on img at bounding box center [164, 14] width 53 height 11
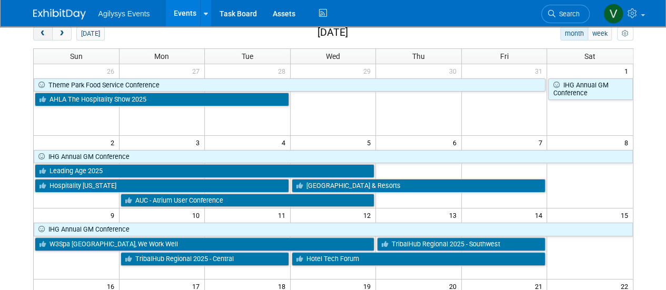
click at [40, 33] on span "prev" at bounding box center [43, 34] width 8 height 7
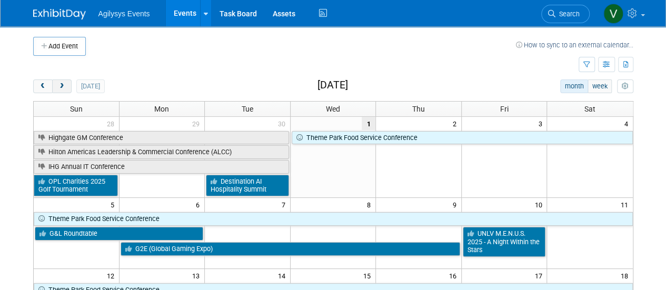
click at [61, 87] on span "next" at bounding box center [62, 86] width 8 height 7
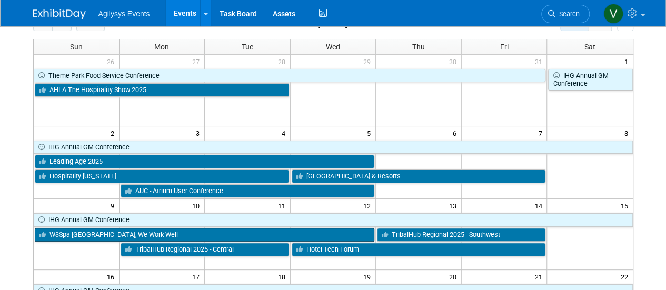
scroll to position [53, 0]
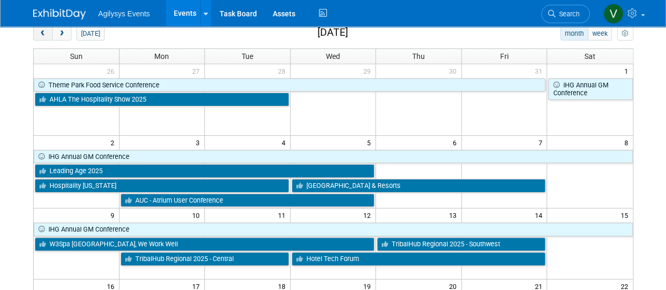
click at [49, 34] on button "prev" at bounding box center [42, 34] width 19 height 14
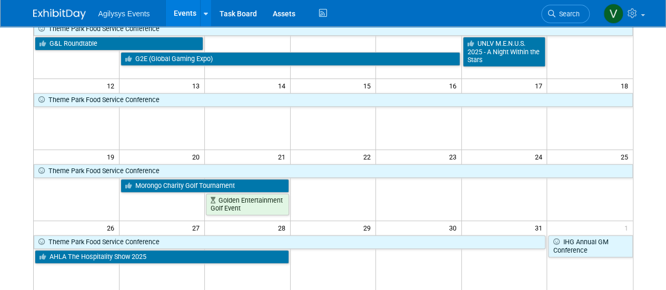
scroll to position [0, 0]
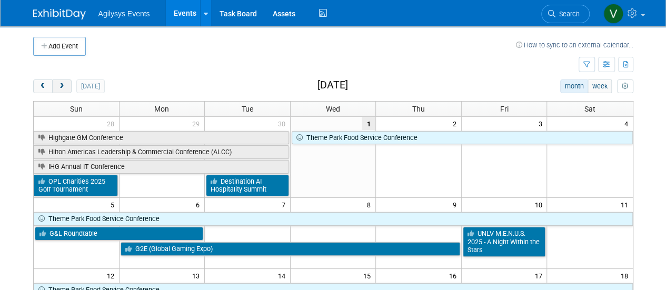
click at [62, 87] on span "next" at bounding box center [62, 86] width 8 height 7
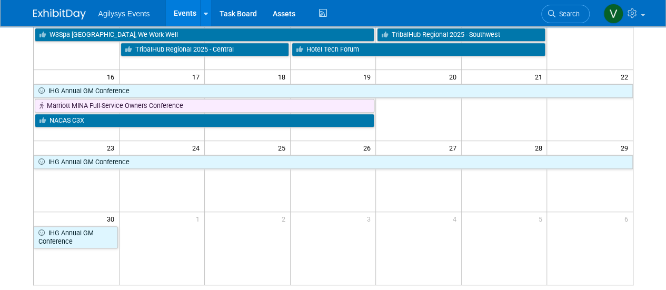
scroll to position [263, 0]
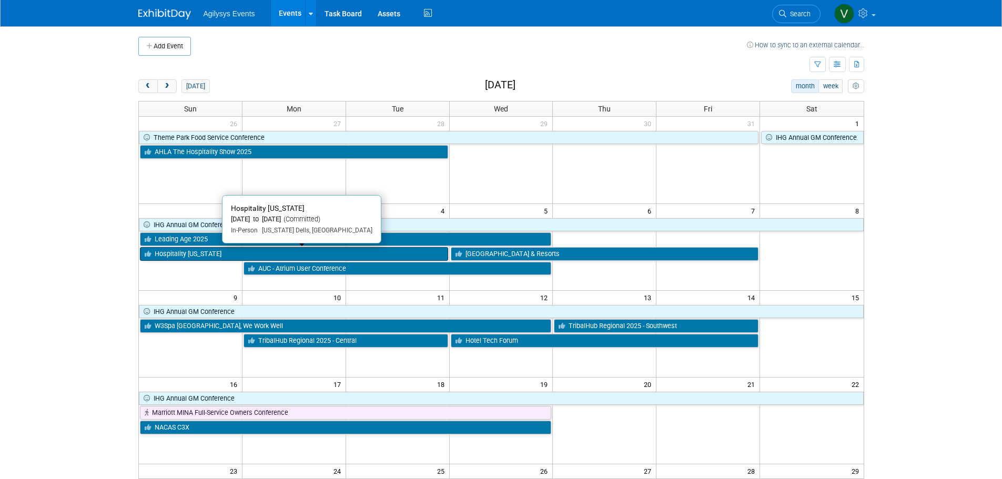
click at [246, 254] on link "Hospitality [US_STATE]" at bounding box center [294, 254] width 308 height 14
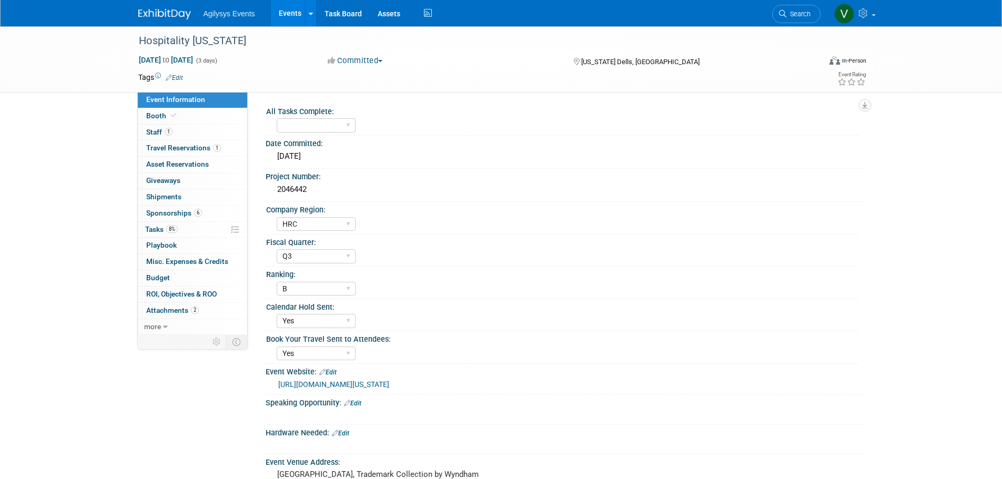
select select "HRC"
select select "Q3"
select select "B"
select select "Yes"
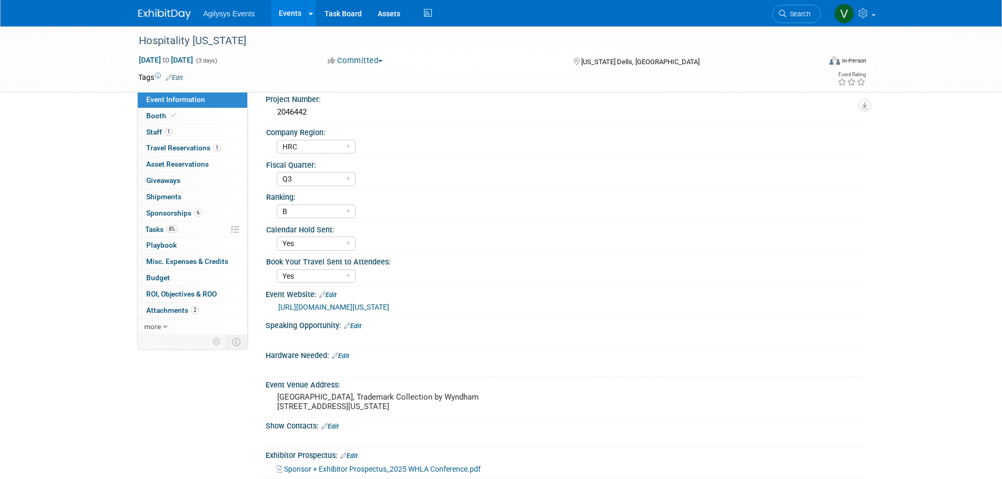
scroll to position [210, 0]
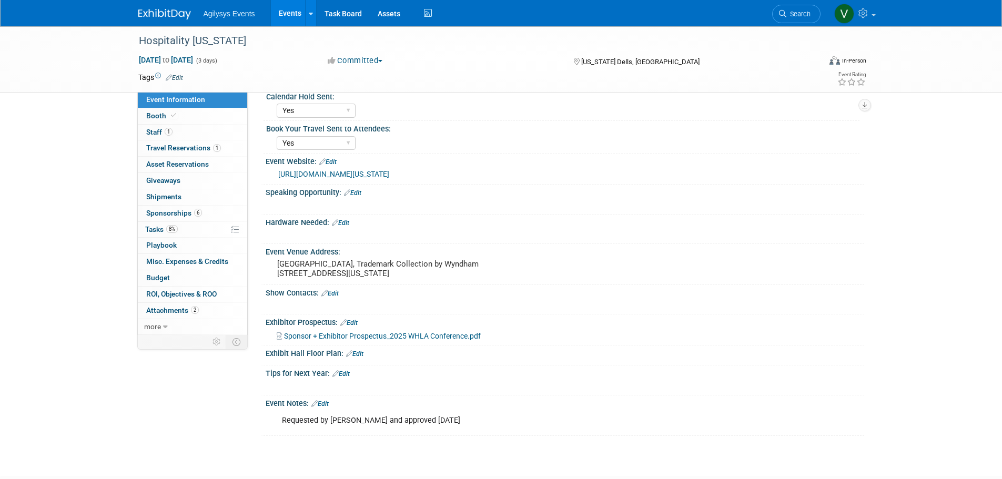
click at [411, 340] on span "Sponsor + Exhibitor Prospectus_2025 WHLA Conference.pdf" at bounding box center [382, 336] width 197 height 8
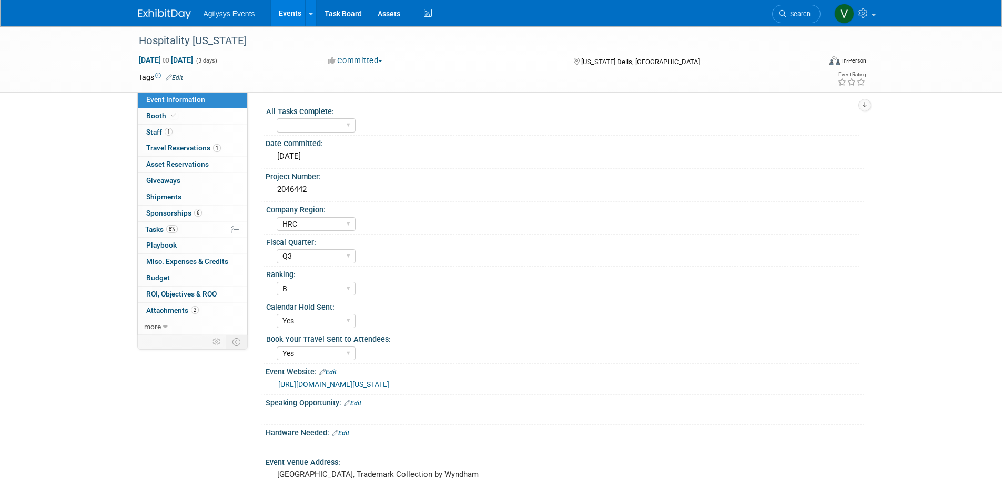
scroll to position [53, 0]
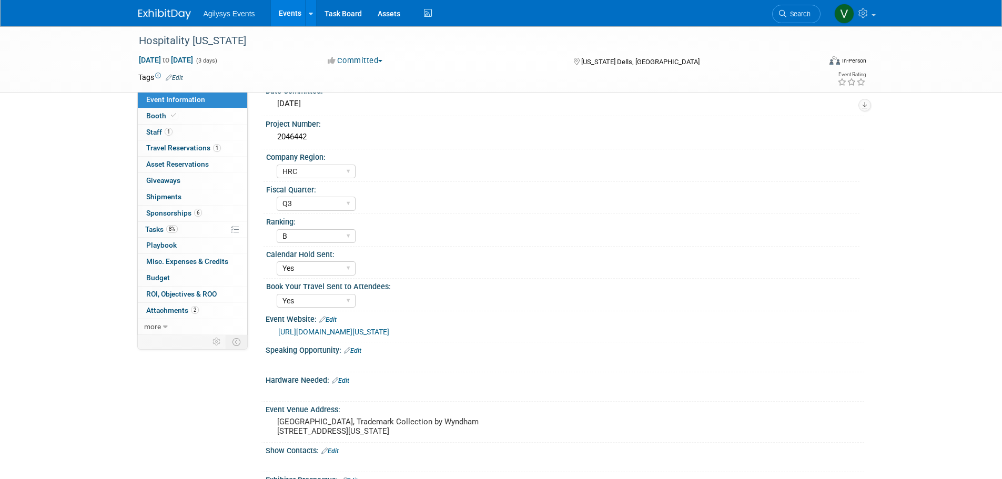
click at [389, 331] on link "[URL][DOMAIN_NAME][US_STATE]" at bounding box center [333, 332] width 111 height 8
